Goal: Check status: Check status

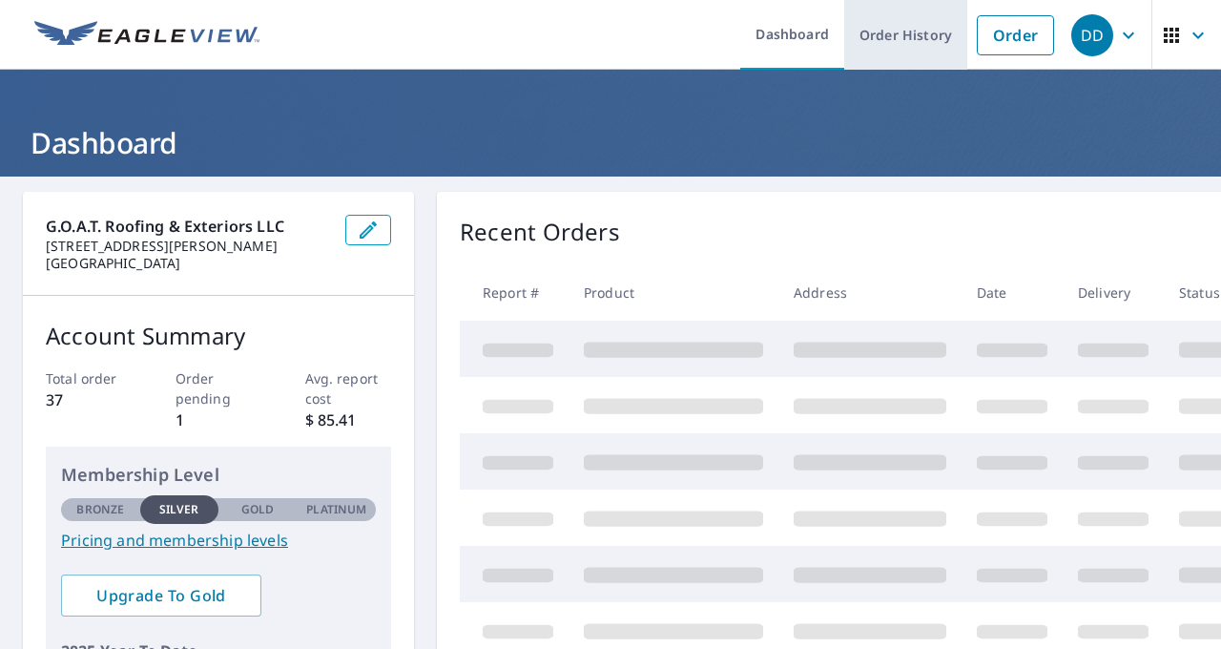
click at [883, 47] on link "Order History" at bounding box center [905, 35] width 123 height 70
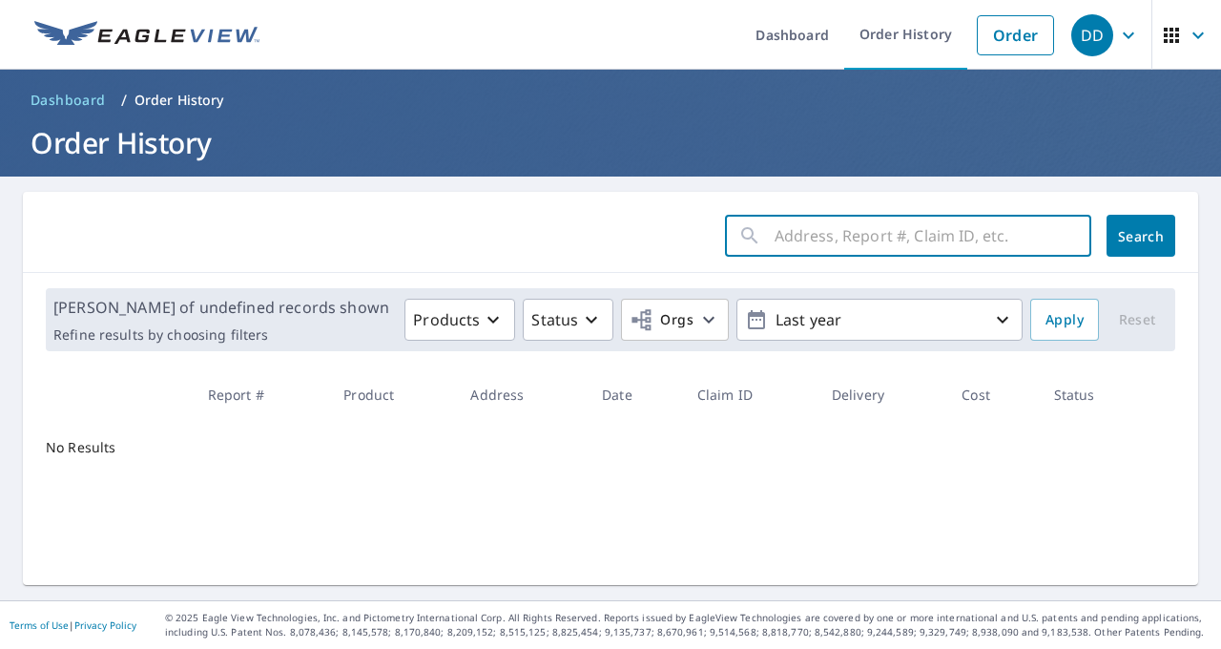
click at [807, 240] on input "text" at bounding box center [933, 235] width 317 height 53
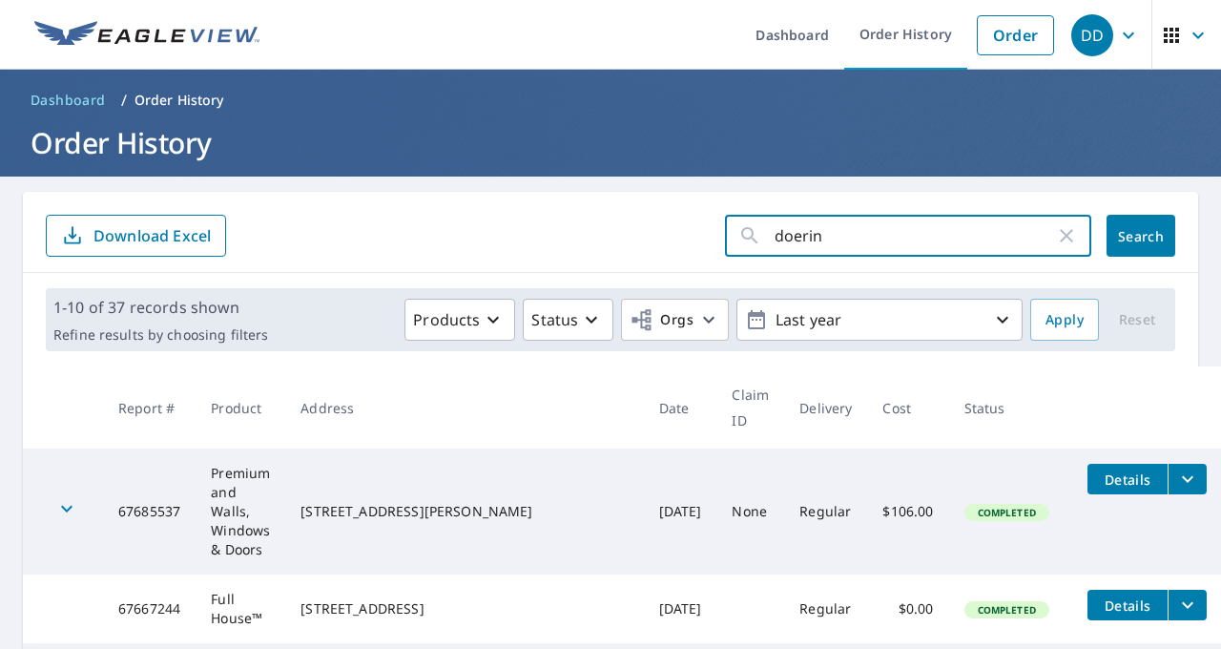
type input "[PERSON_NAME]"
click button "Search" at bounding box center [1141, 236] width 69 height 42
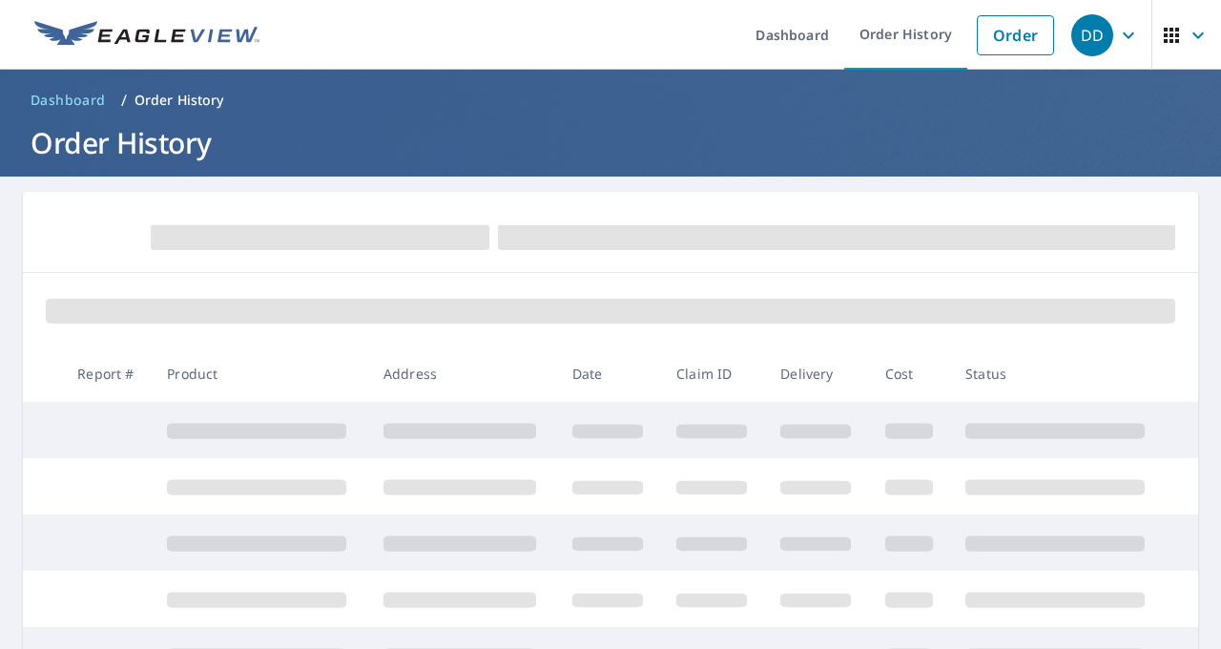
scroll to position [10, 0]
